Goal: Check status: Check status

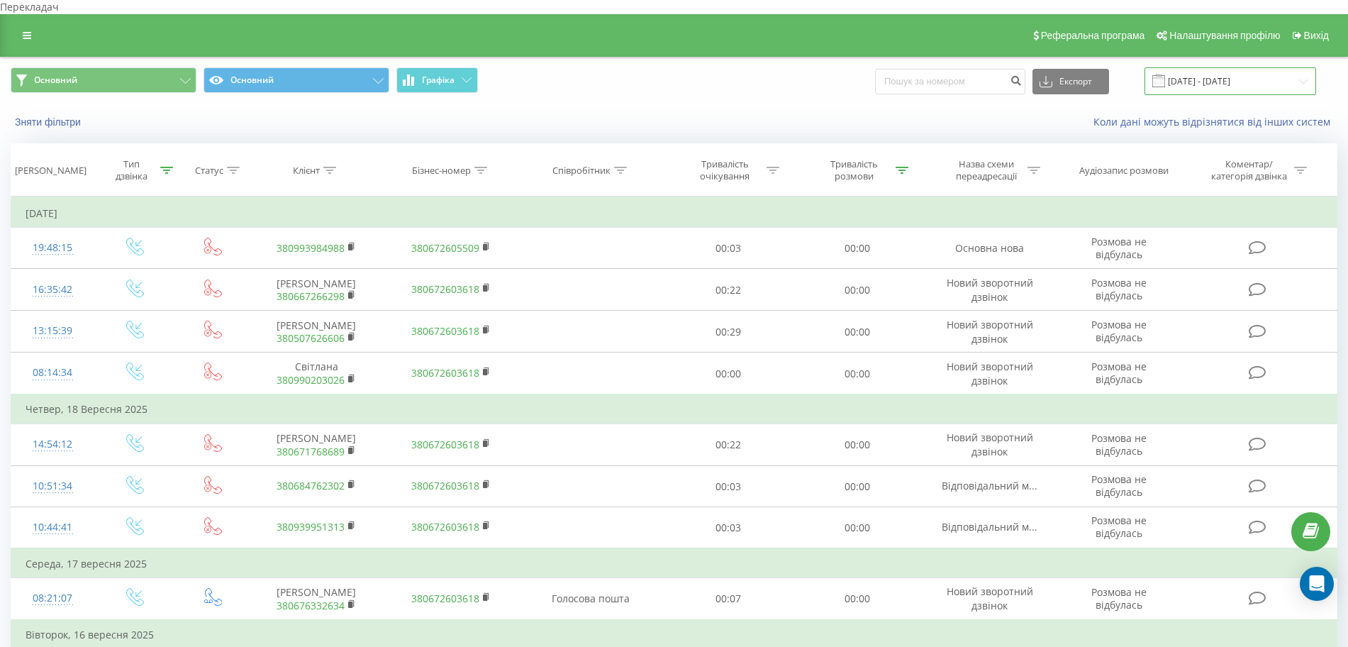
click at [1235, 67] on input "20.06.2025 - 20.09.2025" at bounding box center [1231, 81] width 172 height 28
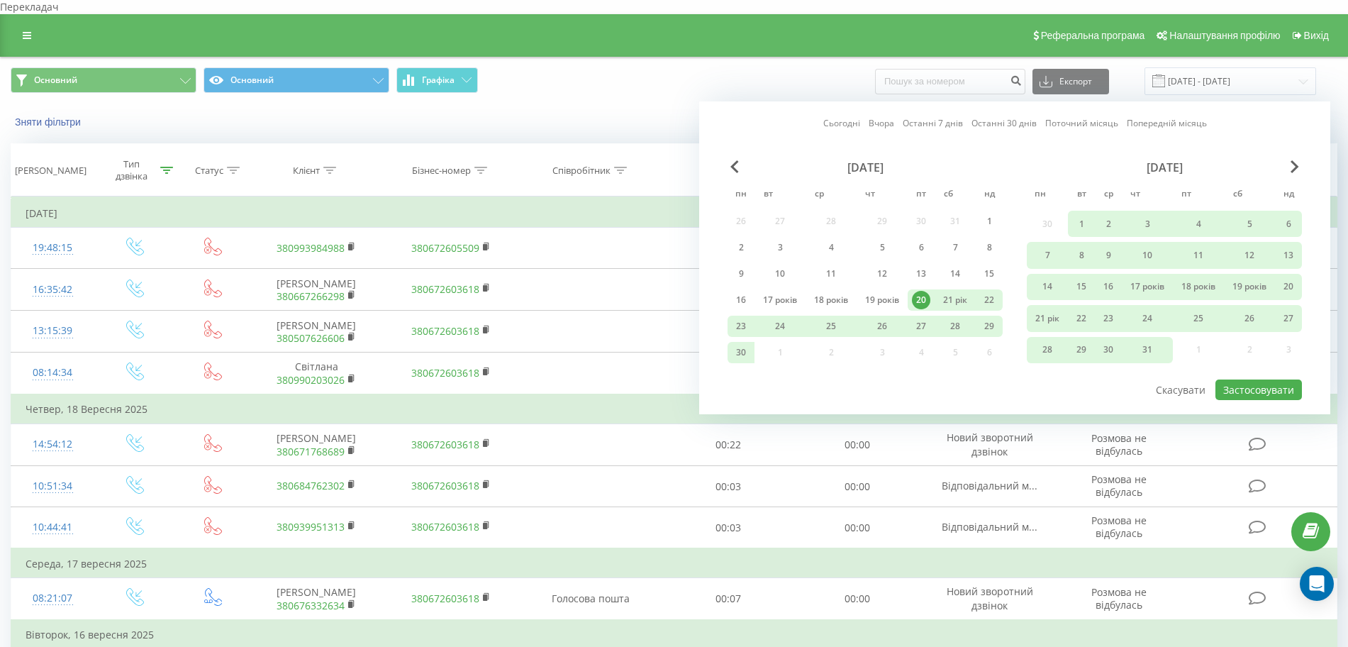
click at [958, 117] on font "Останні 7 днів" at bounding box center [933, 123] width 60 height 12
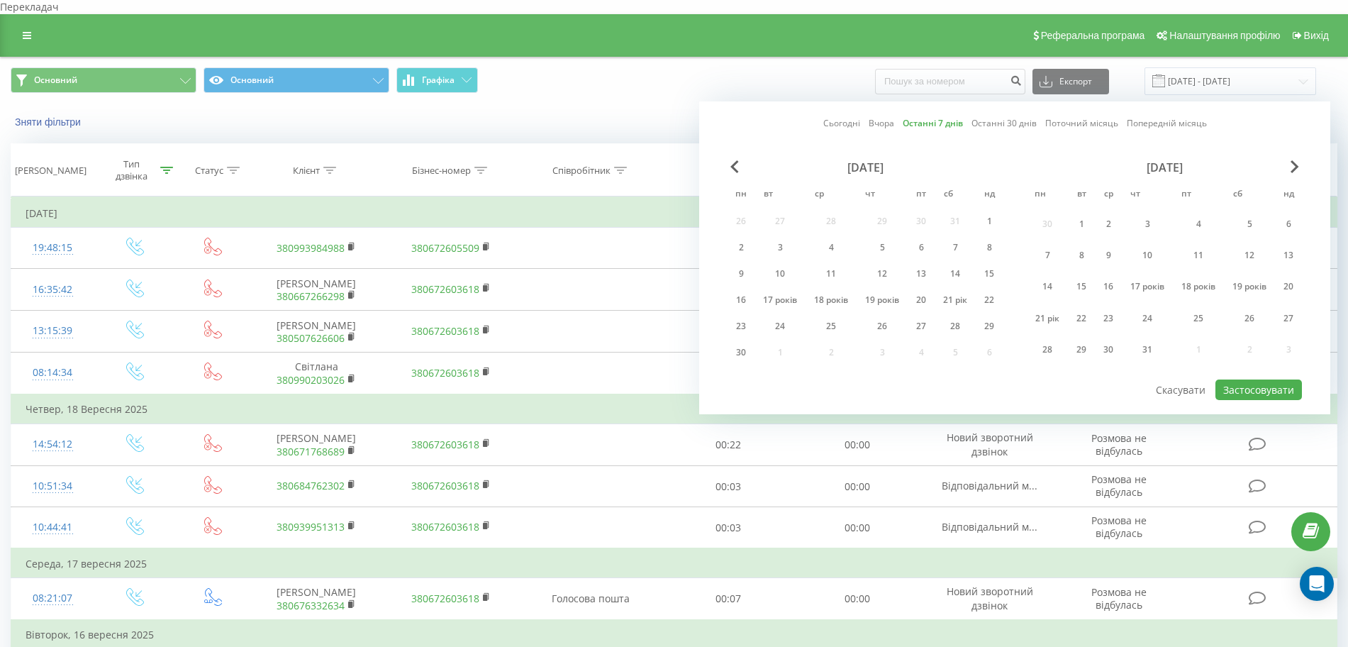
click at [958, 117] on font "Останні 7 днів" at bounding box center [933, 123] width 60 height 12
click at [1290, 383] on font "Застосовувати" at bounding box center [1259, 389] width 71 height 13
type input "[DATE] - [DATE]"
